Goal: Information Seeking & Learning: Learn about a topic

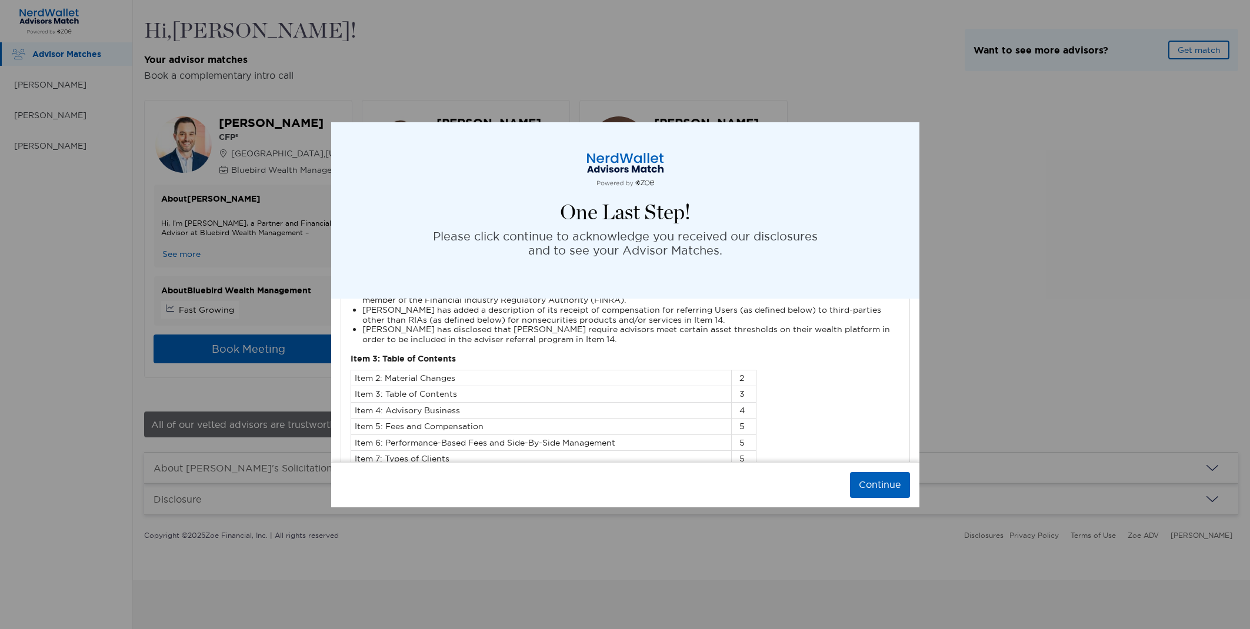
scroll to position [2159, 0]
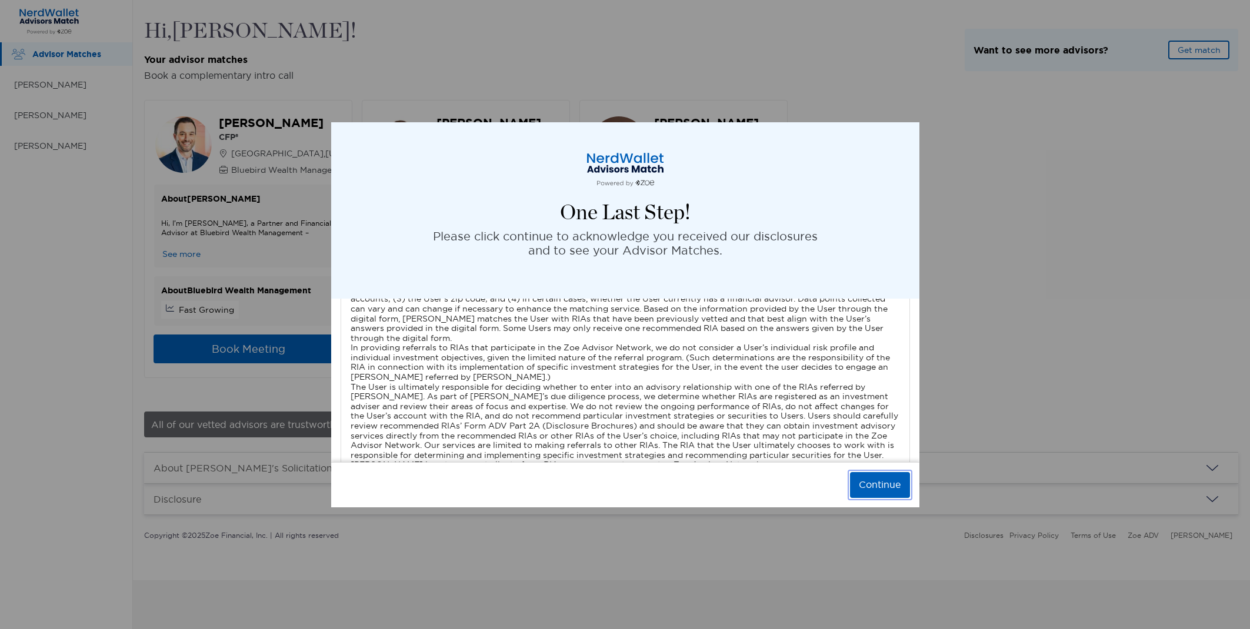
click at [862, 483] on button "Continue" at bounding box center [880, 485] width 60 height 26
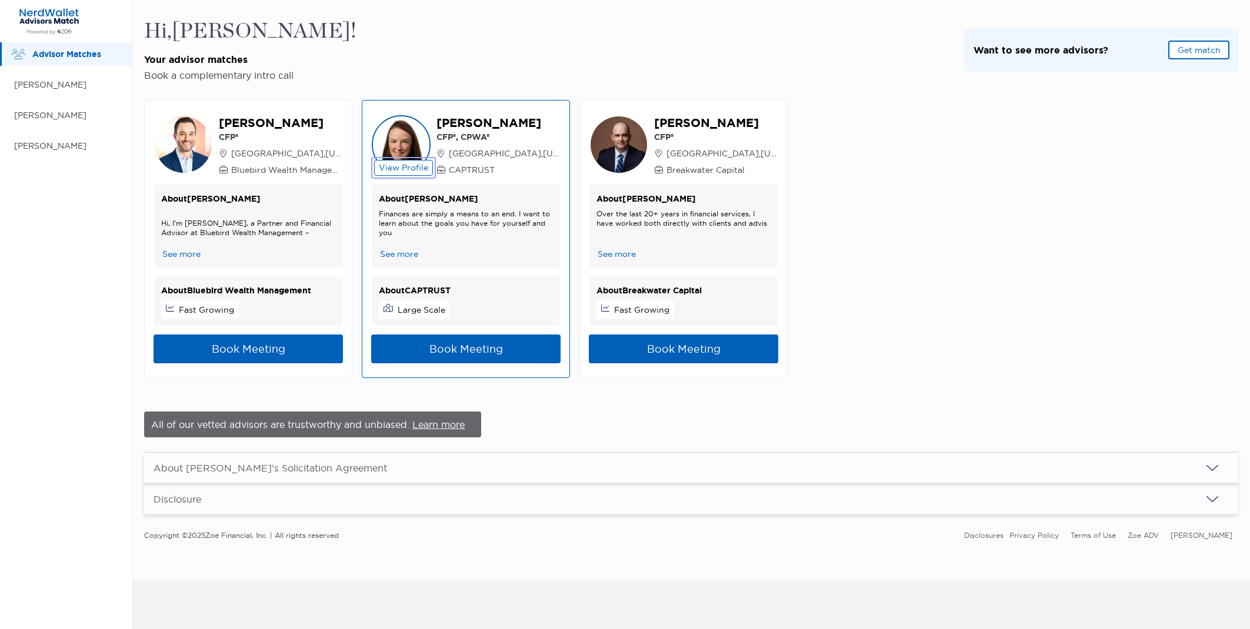
click at [406, 166] on button "View Profile" at bounding box center [403, 168] width 59 height 16
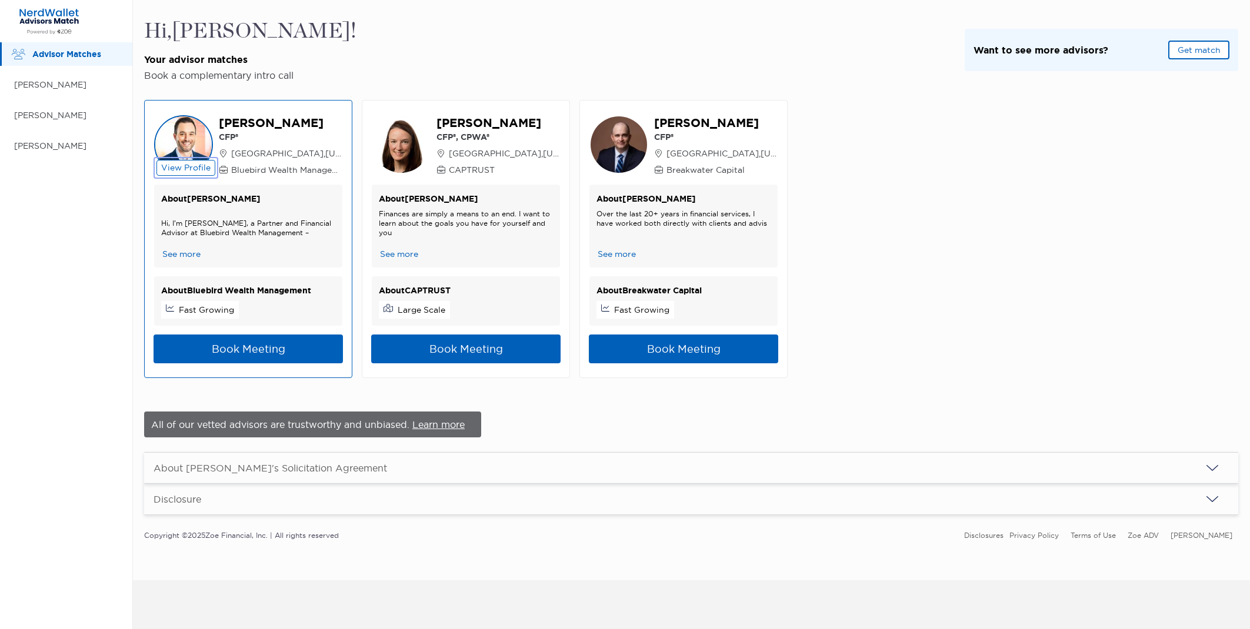
click at [185, 165] on button "View Profile" at bounding box center [185, 168] width 59 height 16
click at [192, 162] on button "View Profile" at bounding box center [185, 168] width 59 height 16
click at [191, 165] on button "View Profile" at bounding box center [185, 168] width 59 height 16
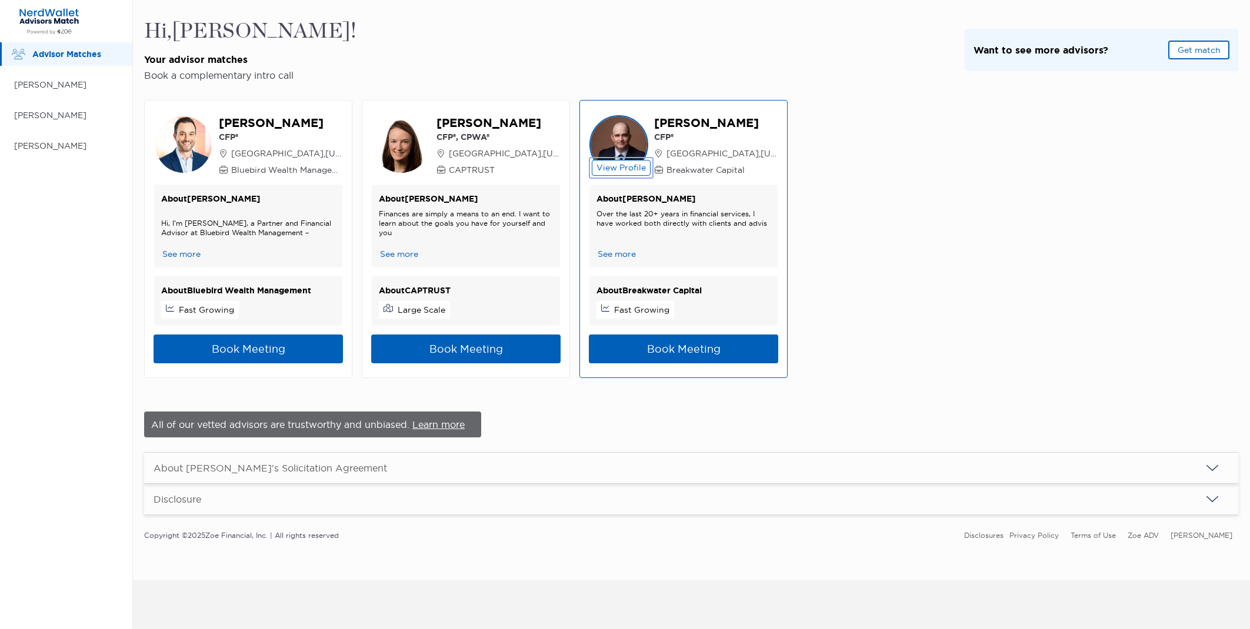
click at [619, 167] on button "View Profile" at bounding box center [621, 168] width 59 height 16
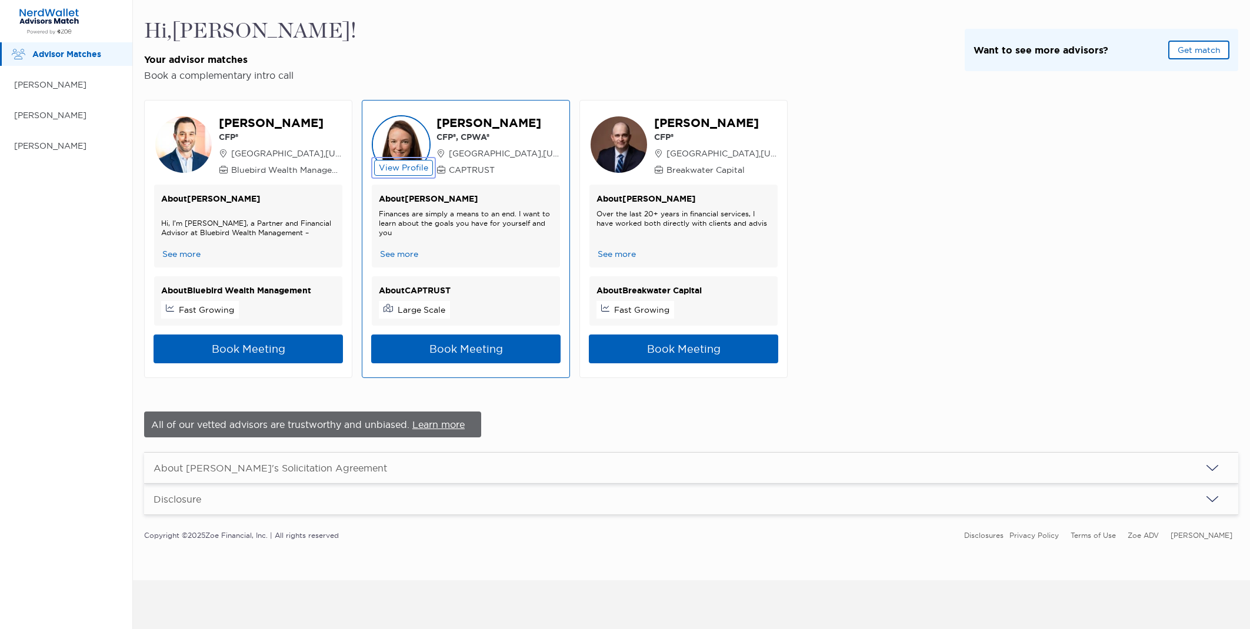
click at [405, 172] on button "View Profile" at bounding box center [403, 168] width 59 height 16
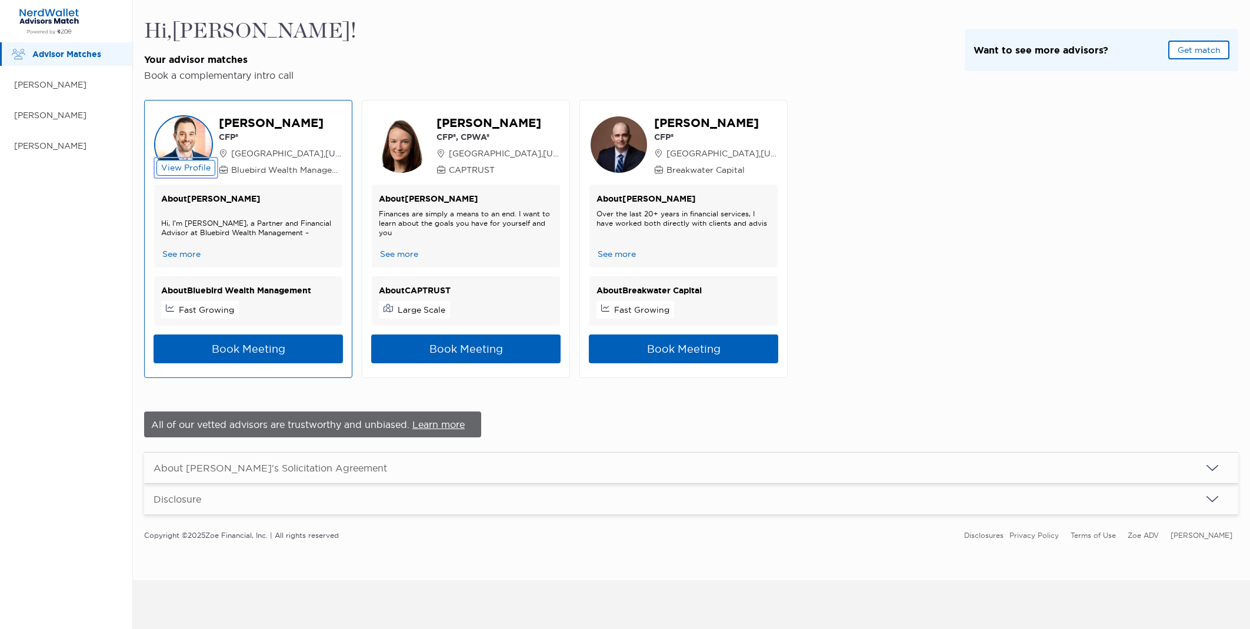
click at [192, 165] on button "View Profile" at bounding box center [185, 168] width 59 height 16
